Goal: Task Accomplishment & Management: Use online tool/utility

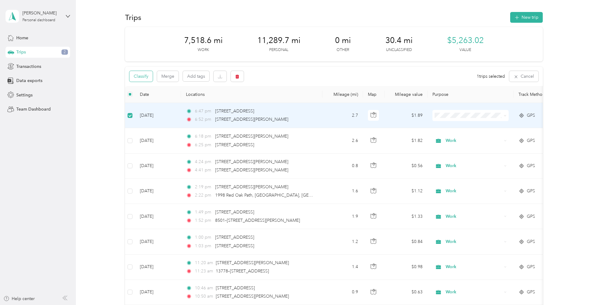
click at [147, 78] on button "Classify" at bounding box center [140, 76] width 23 height 11
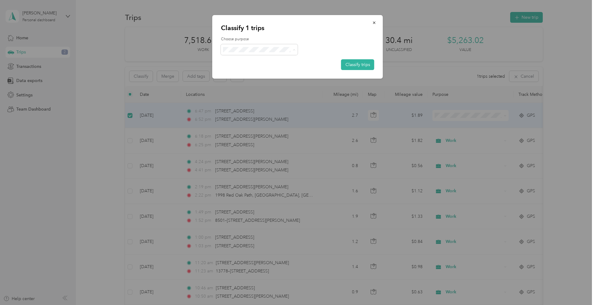
click at [268, 61] on li "Work" at bounding box center [259, 61] width 77 height 11
click at [358, 65] on button "Classify trips" at bounding box center [357, 64] width 33 height 11
